Goal: Task Accomplishment & Management: Use online tool/utility

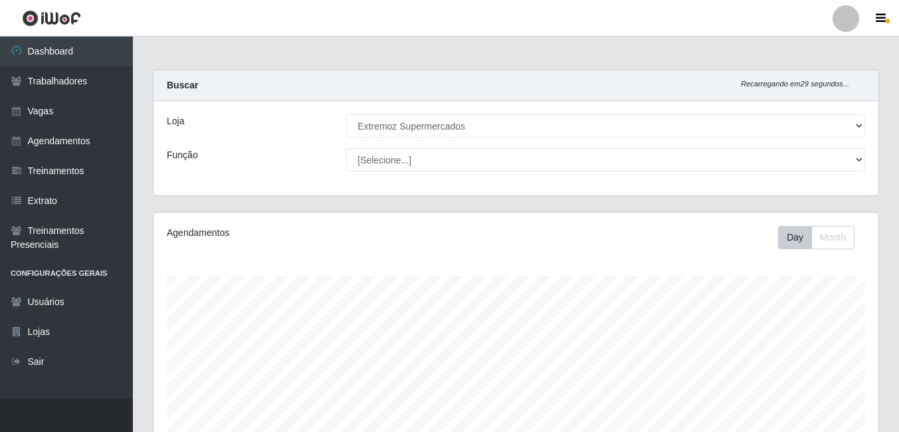
select select "519"
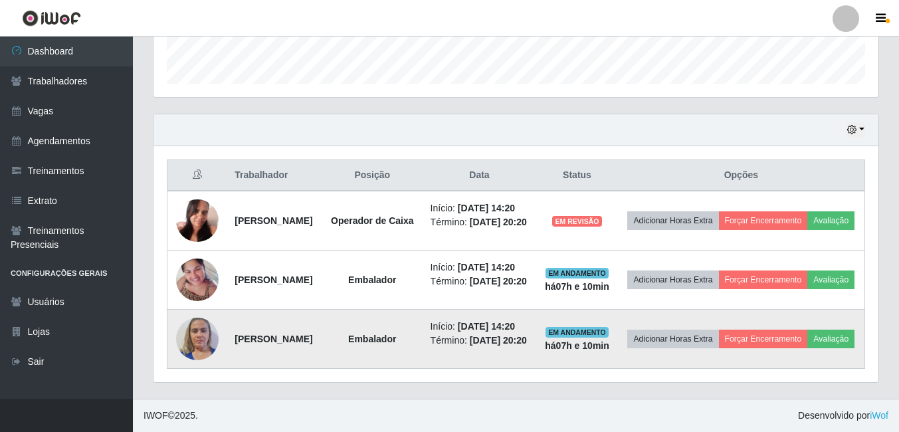
scroll to position [276, 725]
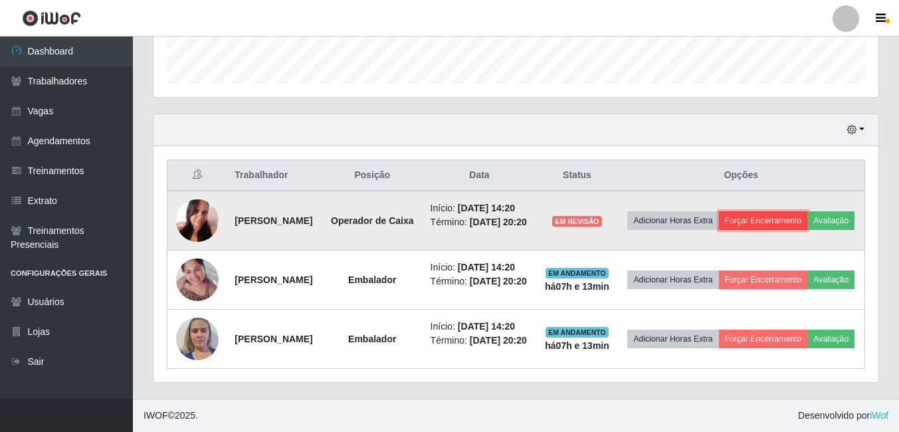
click at [808, 211] on button "Forçar Encerramento" at bounding box center [763, 220] width 89 height 19
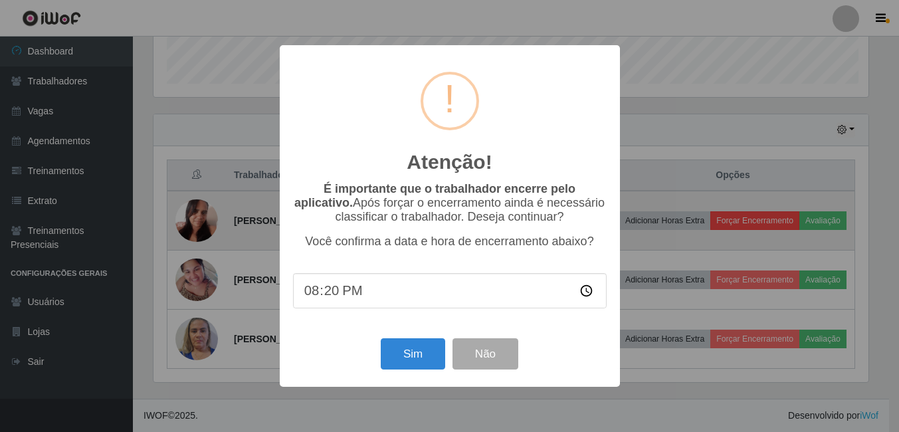
scroll to position [276, 718]
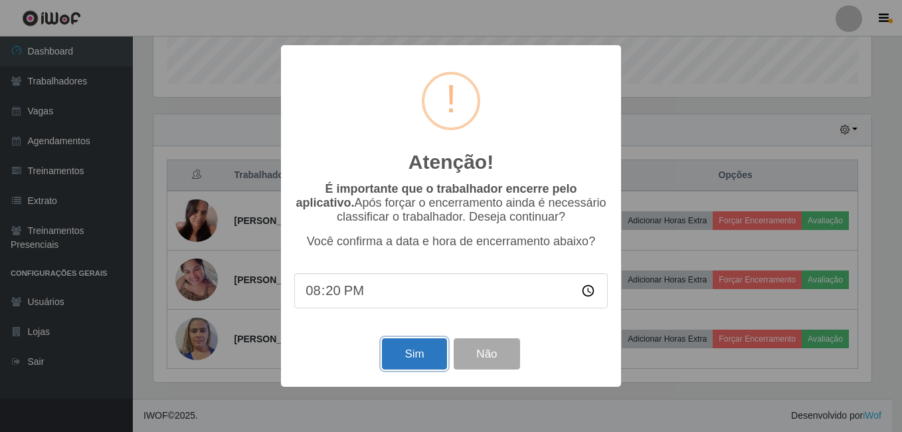
click at [406, 369] on button "Sim" at bounding box center [414, 353] width 64 height 31
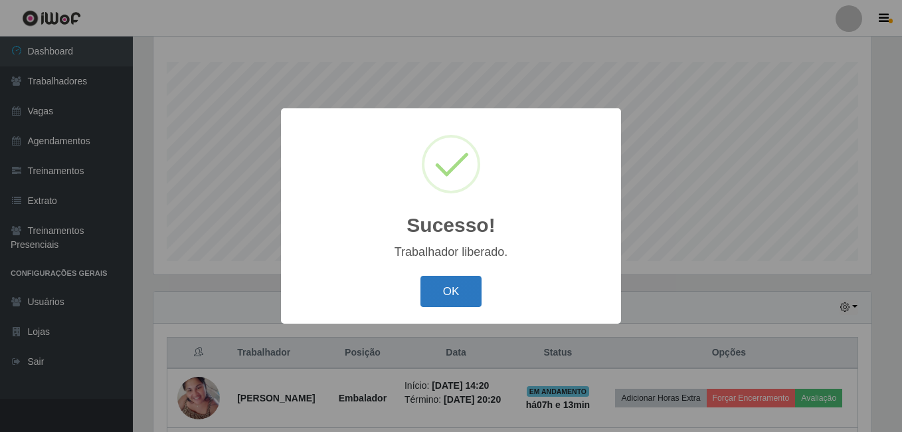
click at [446, 292] on button "OK" at bounding box center [452, 291] width 62 height 31
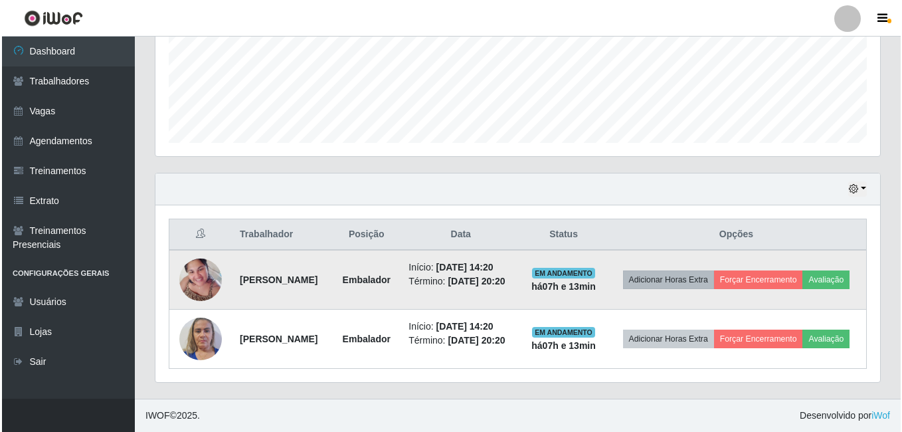
scroll to position [380, 0]
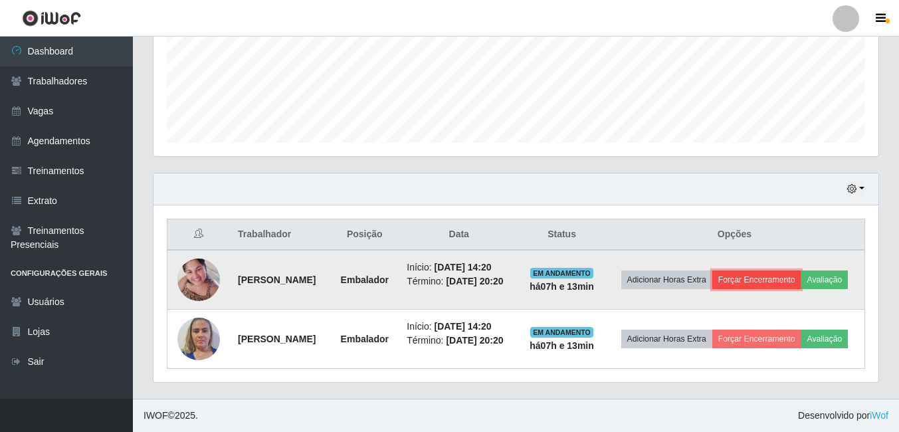
click at [783, 270] on button "Forçar Encerramento" at bounding box center [756, 279] width 89 height 19
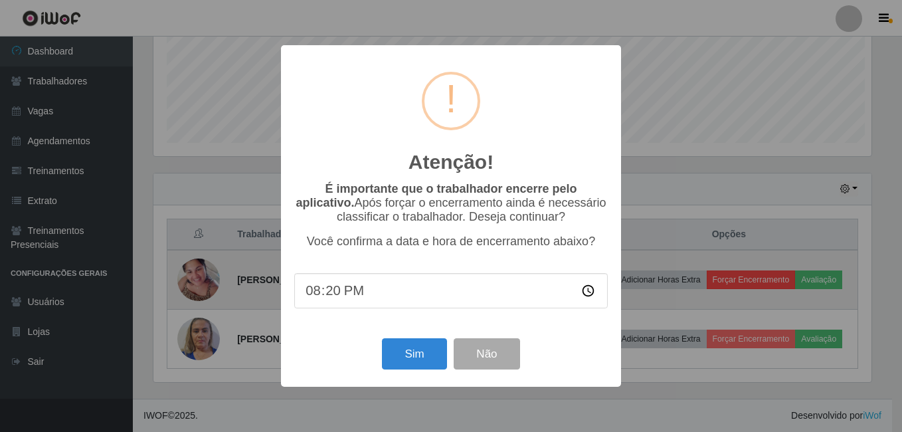
scroll to position [276, 718]
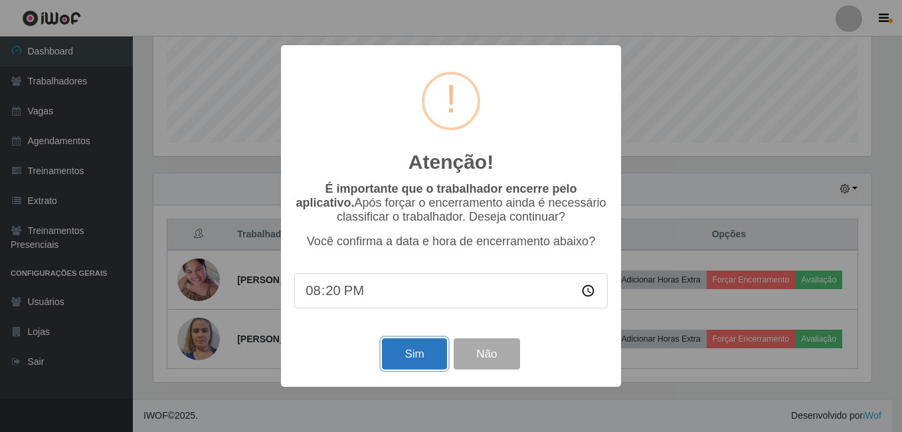
click at [419, 359] on button "Sim" at bounding box center [414, 353] width 64 height 31
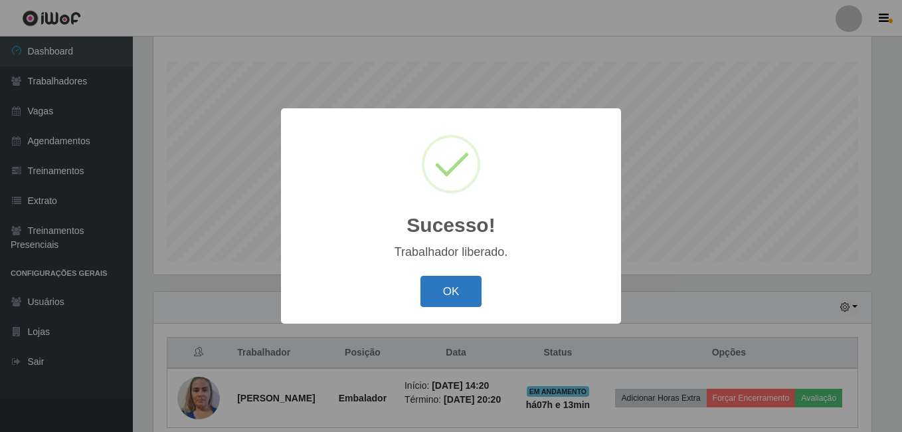
click at [462, 289] on button "OK" at bounding box center [452, 291] width 62 height 31
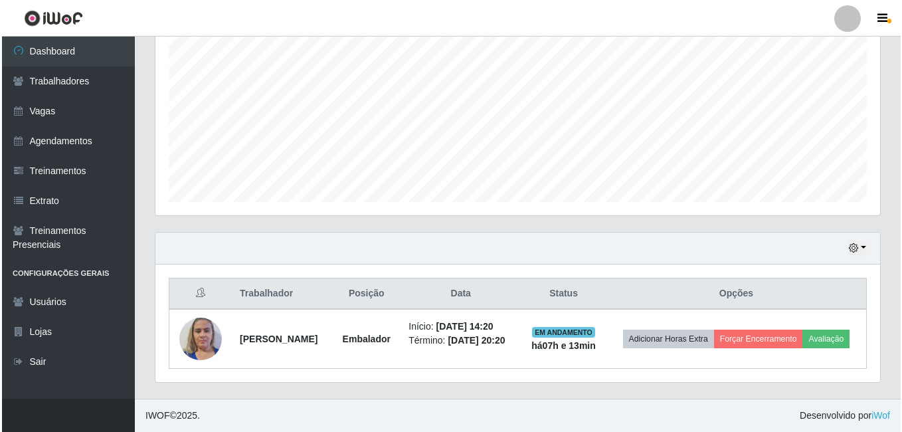
scroll to position [283, 0]
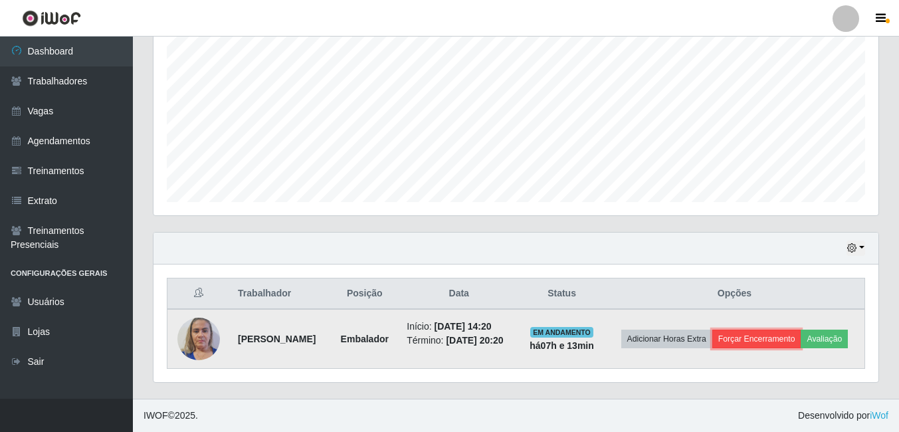
click at [779, 329] on button "Forçar Encerramento" at bounding box center [756, 338] width 89 height 19
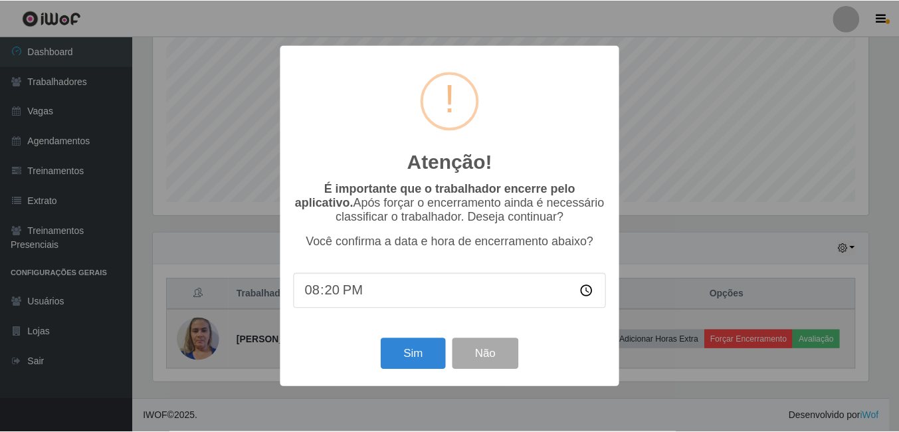
scroll to position [276, 718]
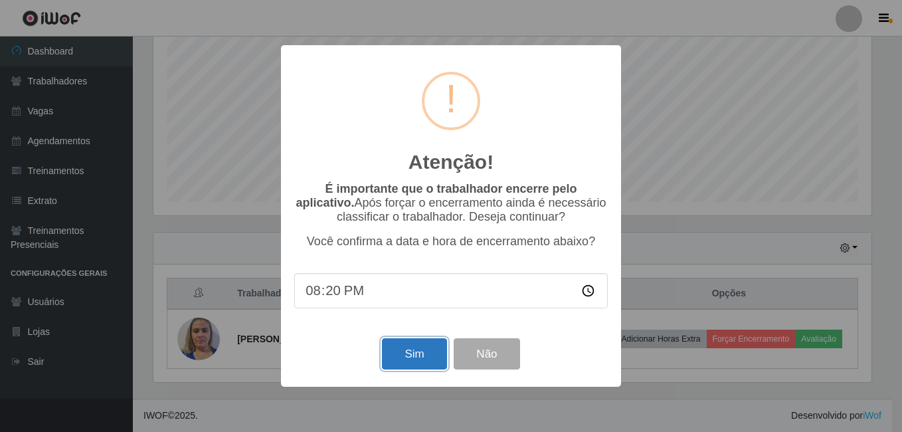
click at [395, 360] on button "Sim" at bounding box center [414, 353] width 64 height 31
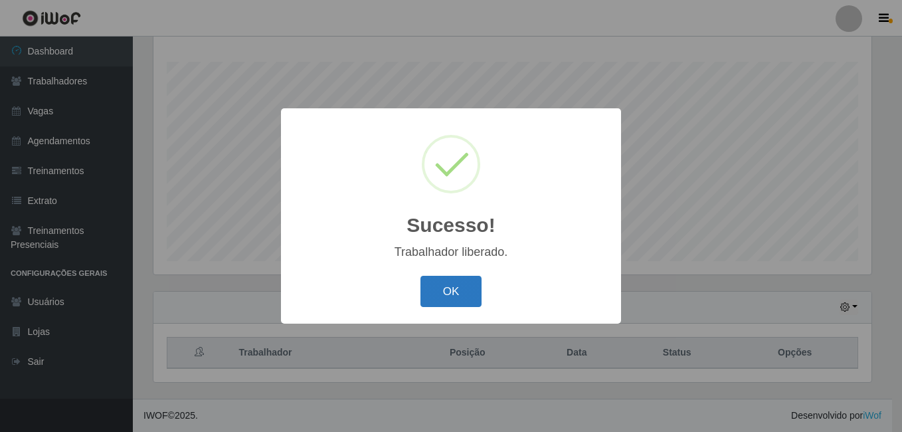
click at [455, 296] on button "OK" at bounding box center [452, 291] width 62 height 31
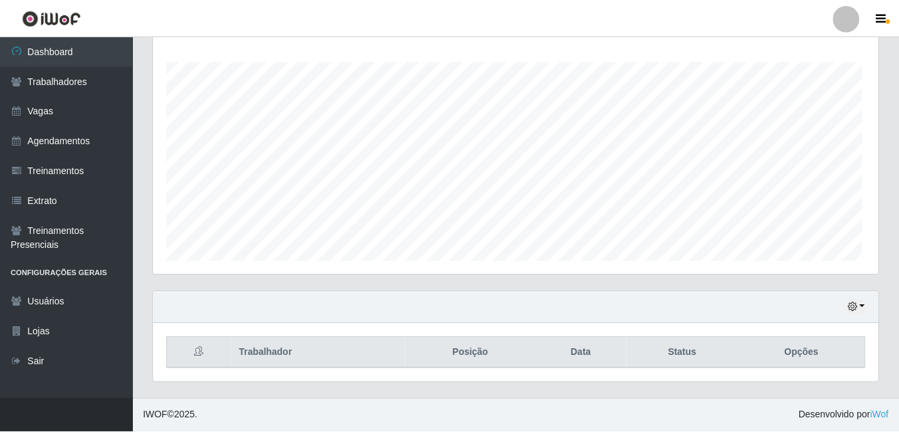
scroll to position [276, 725]
